Goal: Download file/media

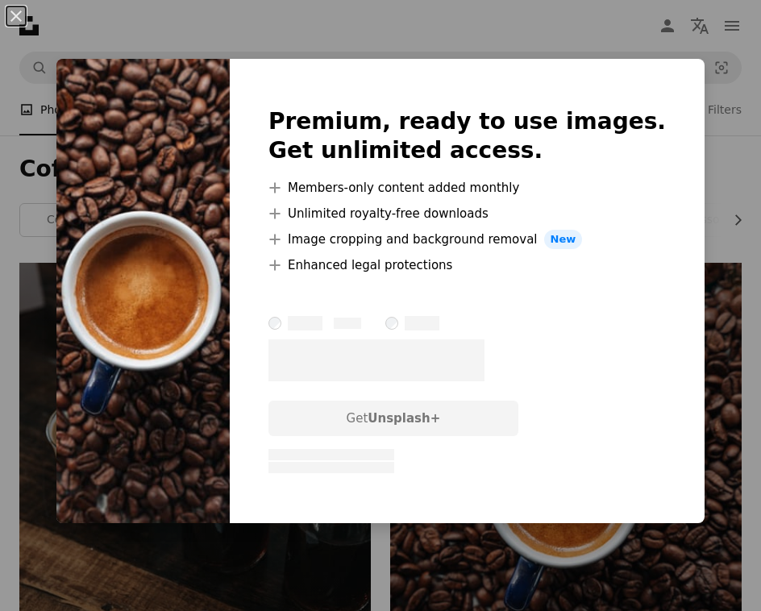
scroll to position [127, 0]
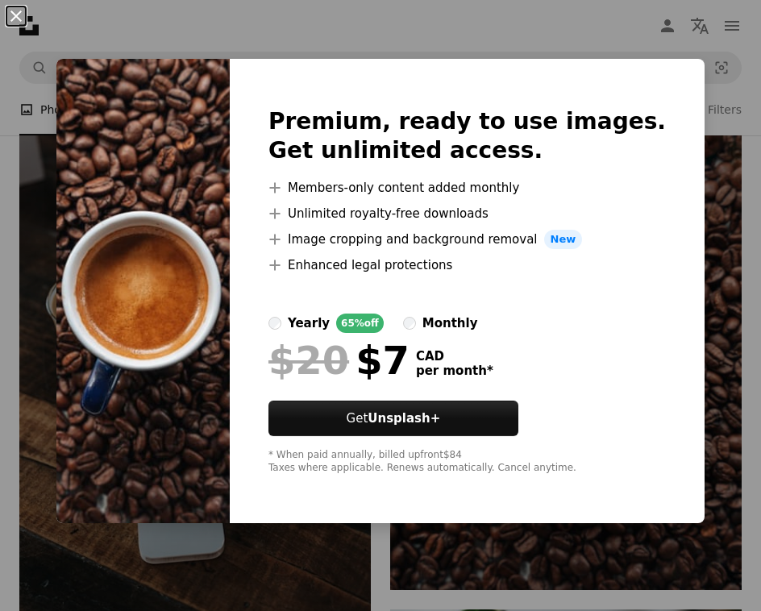
click at [17, 8] on button "An X shape" at bounding box center [15, 15] width 19 height 19
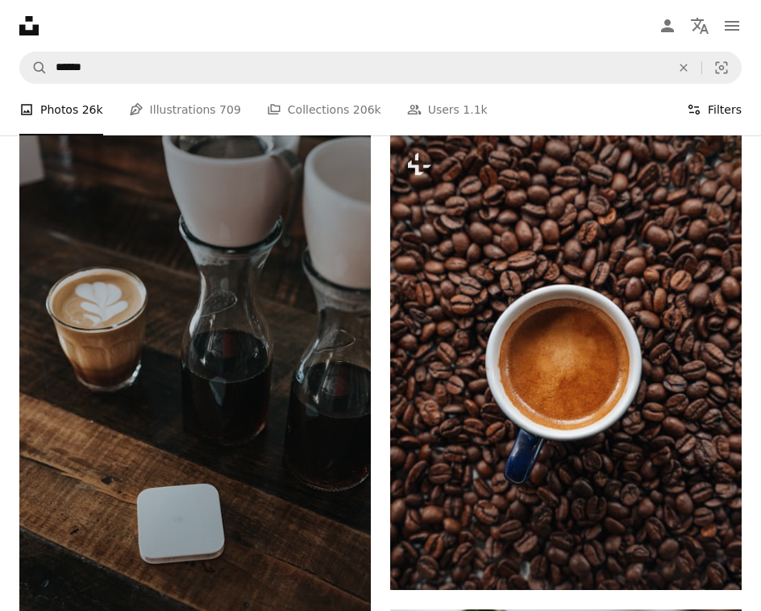
click at [717, 112] on button "Filters Filters" at bounding box center [713, 110] width 55 height 52
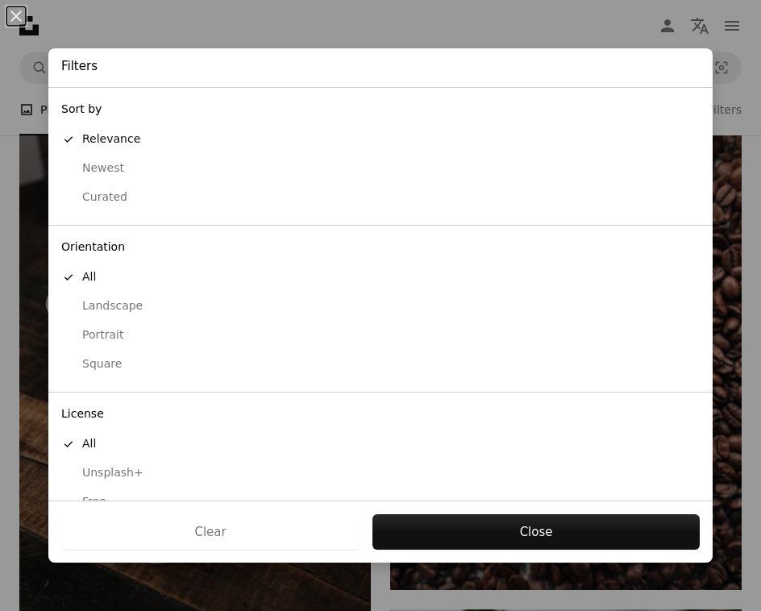
scroll to position [29, 0]
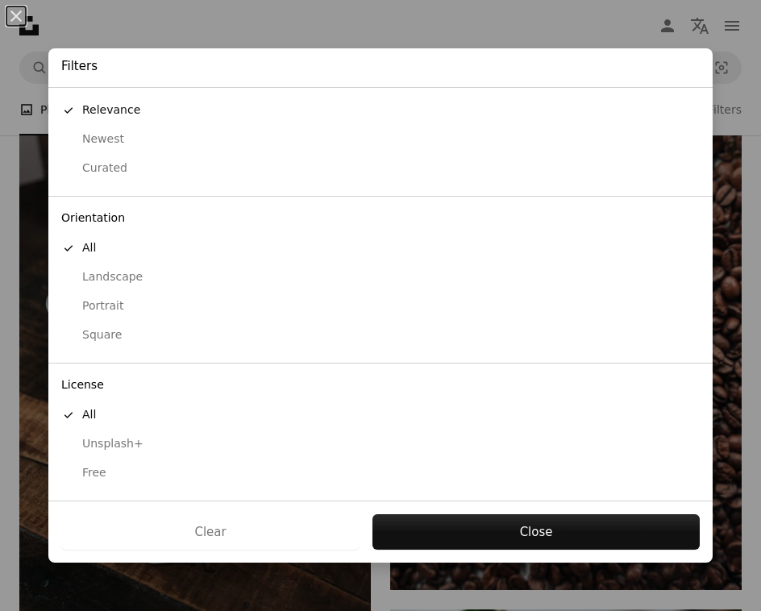
click at [98, 475] on div "Free" at bounding box center [380, 473] width 638 height 16
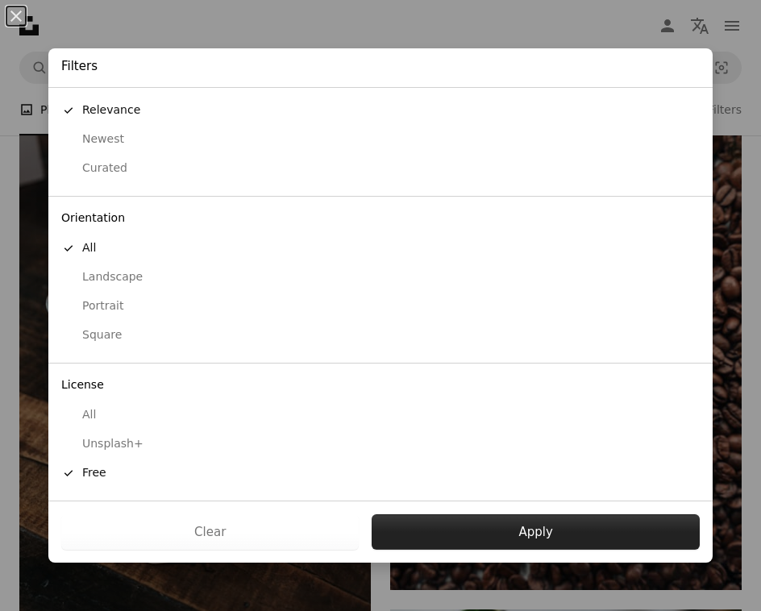
click at [494, 531] on button "Apply" at bounding box center [535, 531] width 328 height 35
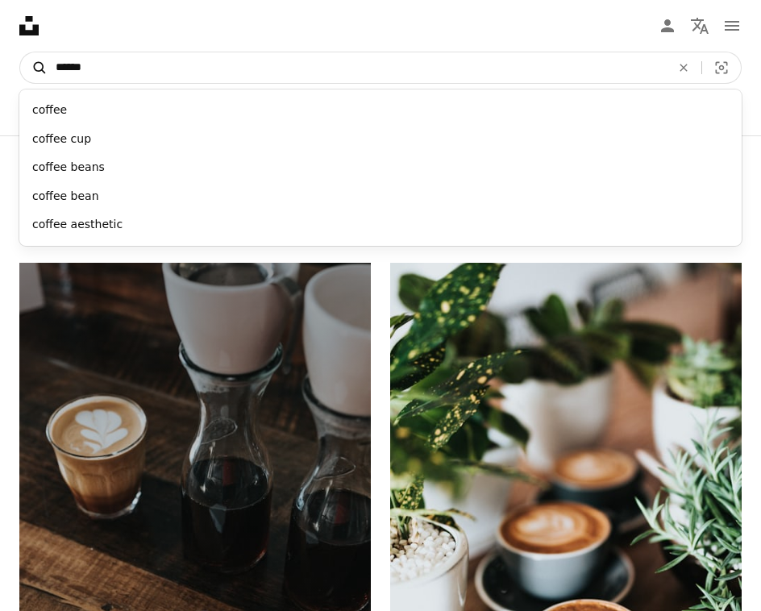
drag, startPoint x: 218, startPoint y: 68, endPoint x: 38, endPoint y: 54, distance: 181.1
click at [38, 54] on form "A magnifying glass ****** coffee coffee cup coffee beans coffee bean coffee aes…" at bounding box center [380, 68] width 722 height 32
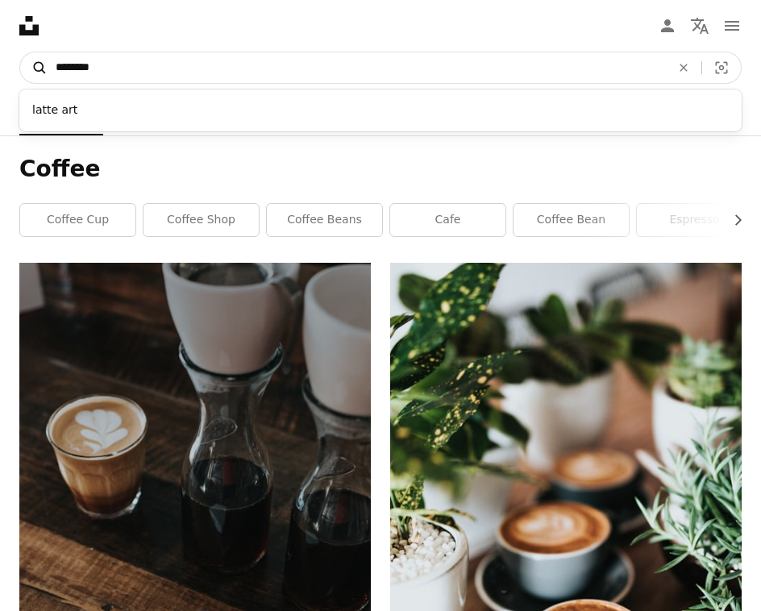
type input "*********"
click button "A magnifying glass" at bounding box center [33, 67] width 27 height 31
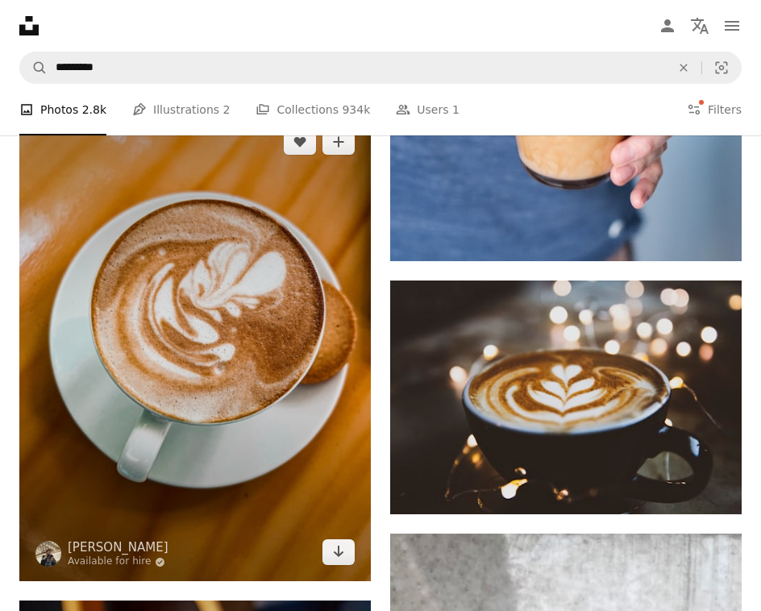
scroll to position [1614, 0]
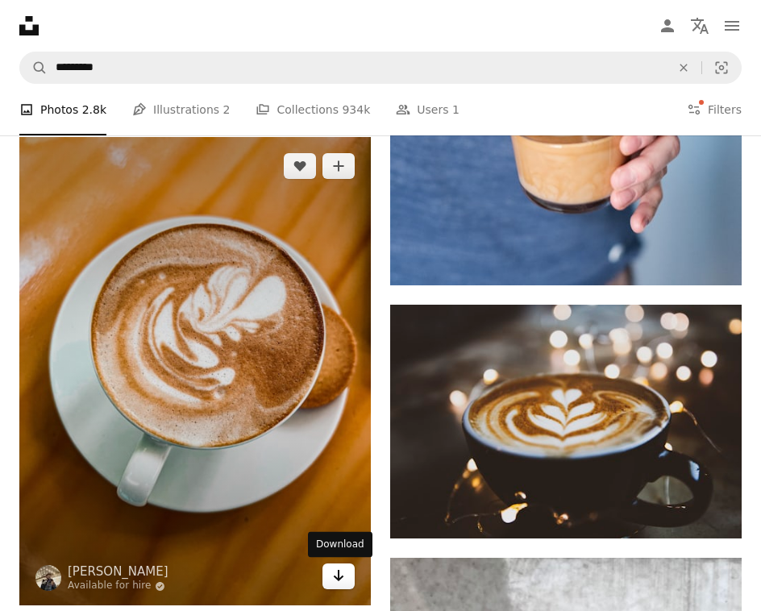
click at [336, 581] on icon "Arrow pointing down" at bounding box center [338, 575] width 13 height 19
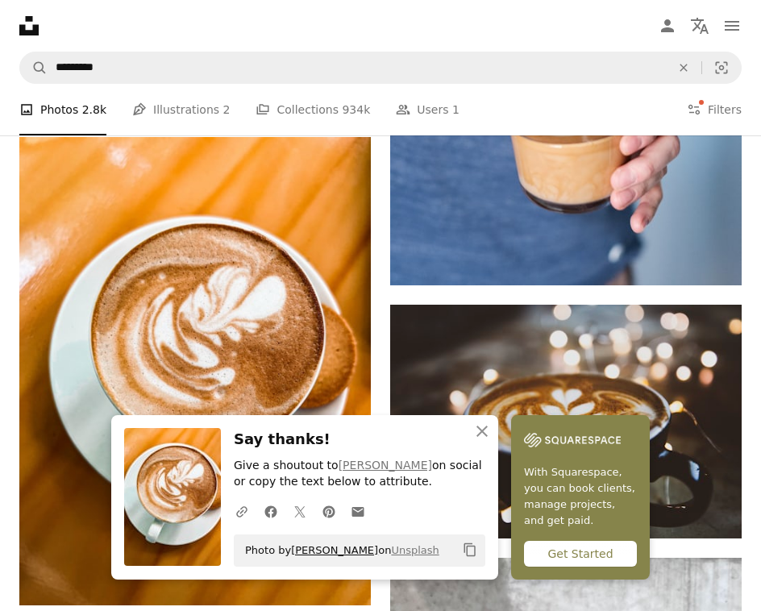
click at [305, 548] on link "[PERSON_NAME]" at bounding box center [334, 549] width 87 height 12
